Goal: Navigation & Orientation: Find specific page/section

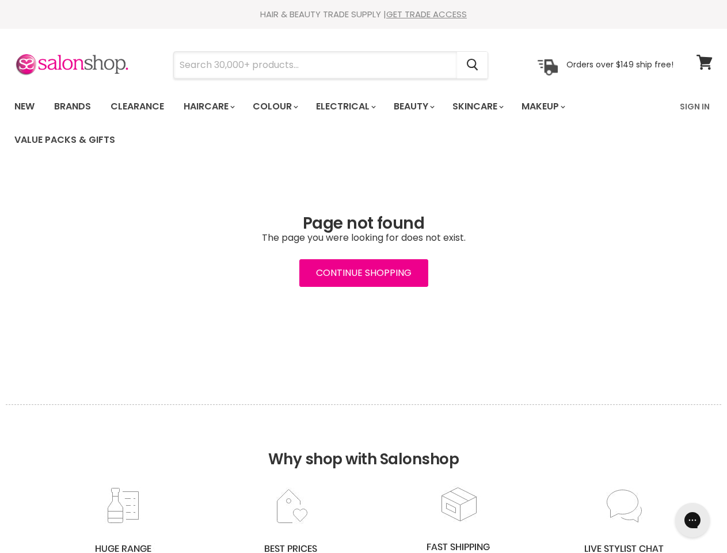
click at [316, 65] on input "Search" at bounding box center [315, 65] width 283 height 26
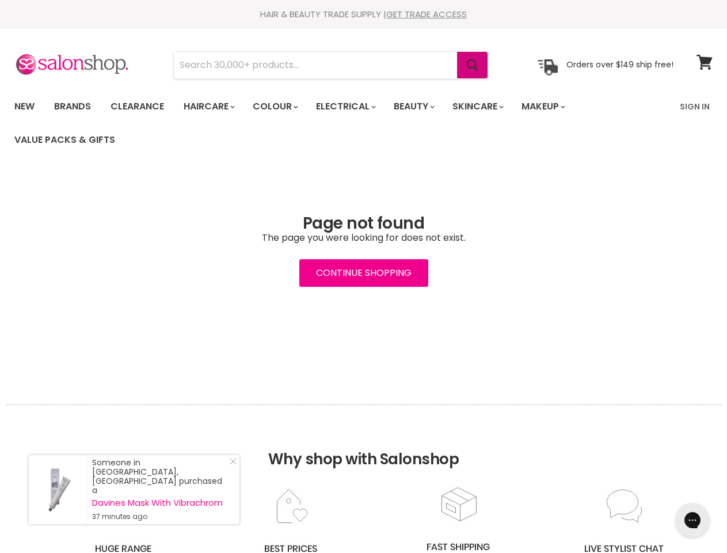
click at [473, 65] on icon "Search" at bounding box center [473, 65] width 12 height 12
click at [212, 107] on link "Haircare" at bounding box center [208, 106] width 67 height 24
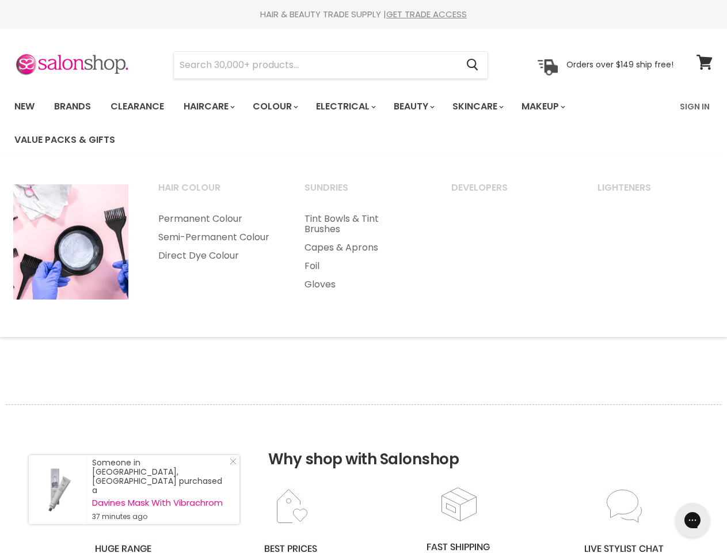
click at [282, 107] on link "Colour" at bounding box center [274, 106] width 61 height 24
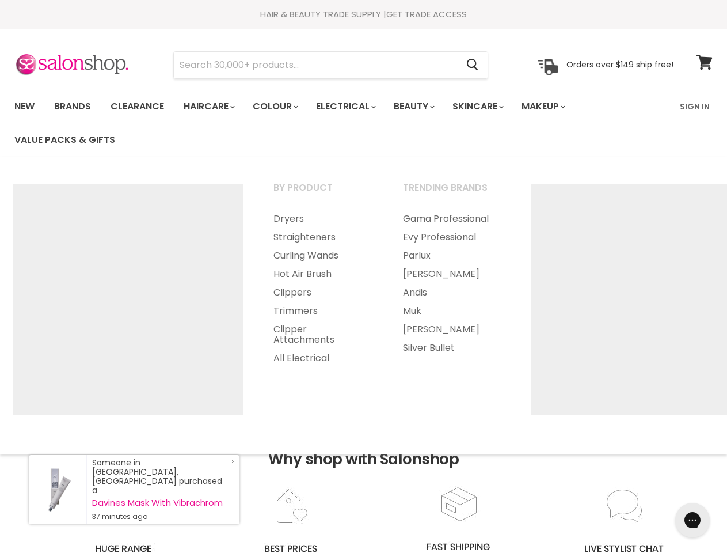
click at [354, 107] on link "Electrical" at bounding box center [345, 106] width 75 height 24
